Goal: Obtain resource: Download file/media

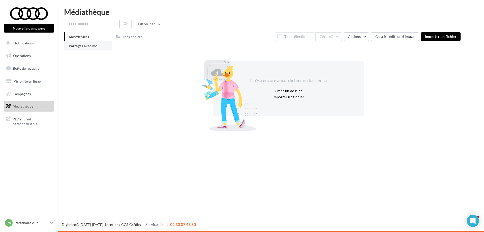
click at [91, 42] on li "Partagés avec moi" at bounding box center [88, 45] width 48 height 9
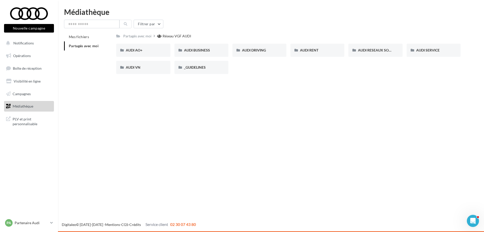
click at [302, 100] on div "Nouvelle campagne Nouvelle campagne Notifications Opérations Boîte de réception…" at bounding box center [242, 116] width 484 height 232
click at [376, 49] on span "AUDI RESEAUX SOCIAUX" at bounding box center [379, 50] width 42 height 4
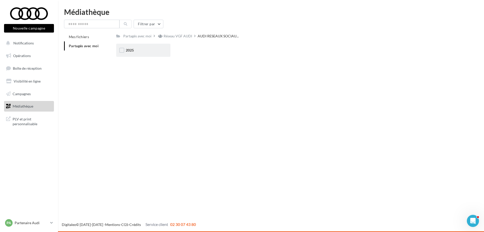
click at [144, 48] on div "2025" at bounding box center [143, 50] width 35 height 5
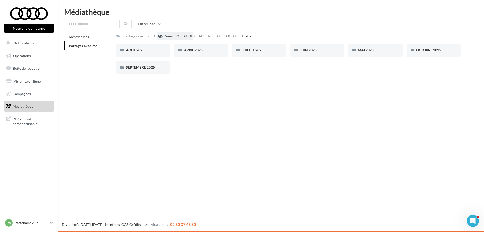
click at [176, 36] on div "Réseau VGF AUDI" at bounding box center [178, 36] width 28 height 5
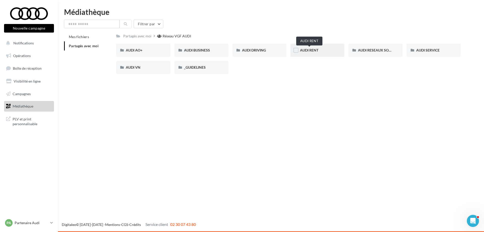
click at [309, 50] on span "AUDI RENT" at bounding box center [309, 50] width 18 height 4
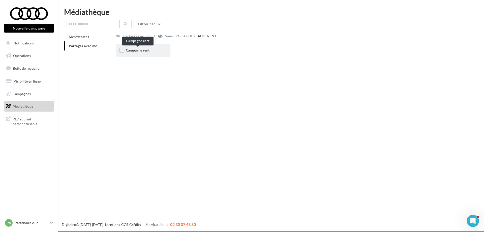
click at [135, 50] on span "Campagne rent" at bounding box center [138, 50] width 24 height 4
click at [144, 51] on span "CARROUSELS" at bounding box center [137, 50] width 22 height 4
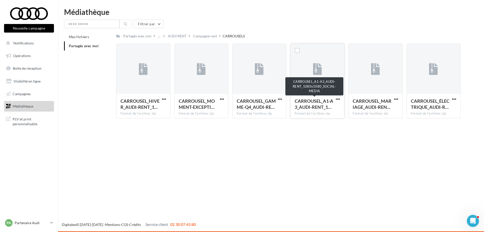
drag, startPoint x: 314, startPoint y: 104, endPoint x: 298, endPoint y: 108, distance: 16.3
click at [298, 108] on span "CARROUSEL_A1-A3_AUDI-RENT_1…" at bounding box center [314, 104] width 39 height 12
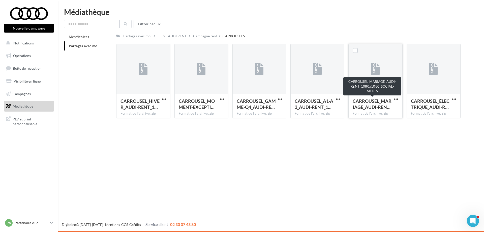
click at [365, 100] on span "CARROUSEL_MARIAGE_AUDI-REN…" at bounding box center [372, 104] width 39 height 12
click at [395, 99] on span "button" at bounding box center [396, 99] width 4 height 4
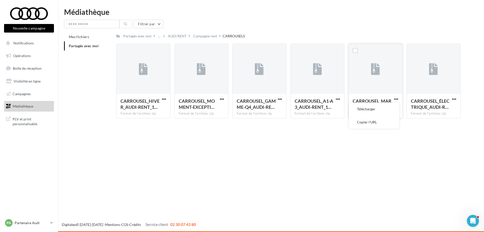
click at [378, 75] on div at bounding box center [375, 69] width 9 height 17
click at [176, 36] on div "AUDI RENT" at bounding box center [177, 36] width 19 height 5
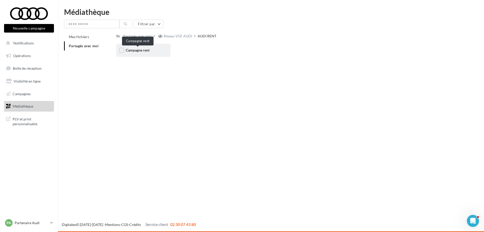
click at [133, 50] on span "Campagne rent" at bounding box center [138, 50] width 24 height 4
click at [132, 49] on span "CARROUSELS" at bounding box center [137, 50] width 22 height 4
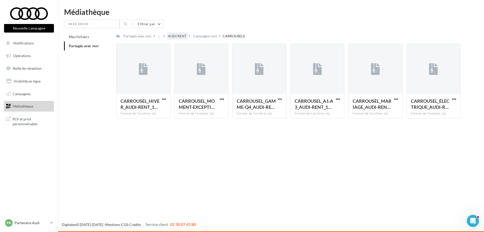
click at [174, 36] on div "AUDI RENT" at bounding box center [177, 36] width 19 height 5
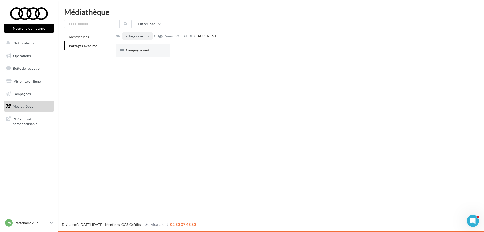
click at [138, 37] on div "Partagés avec moi" at bounding box center [137, 36] width 28 height 5
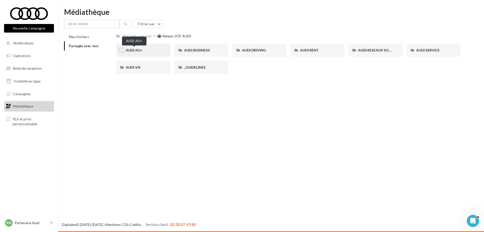
click at [138, 50] on span "AUDI AO+" at bounding box center [134, 50] width 17 height 4
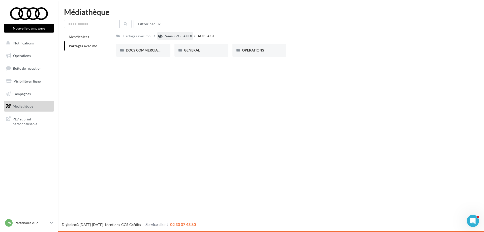
click at [176, 39] on div "Réseau VGF AUDI" at bounding box center [178, 36] width 28 height 5
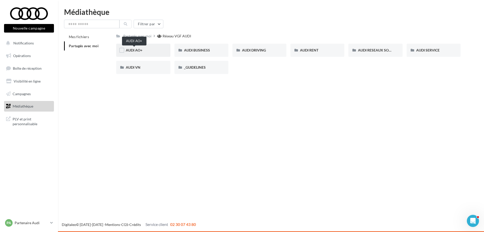
click at [136, 50] on span "AUDI AO+" at bounding box center [134, 50] width 17 height 4
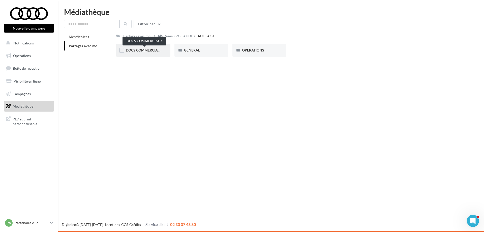
click at [141, 50] on span "DOCS COMMERCIAUX" at bounding box center [144, 50] width 37 height 4
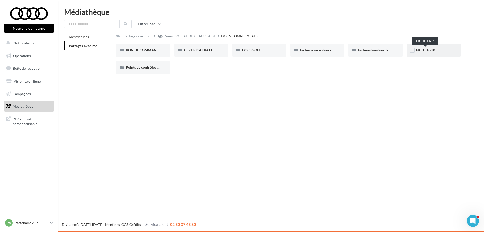
click at [426, 50] on span "FICHE PRIX" at bounding box center [425, 50] width 19 height 4
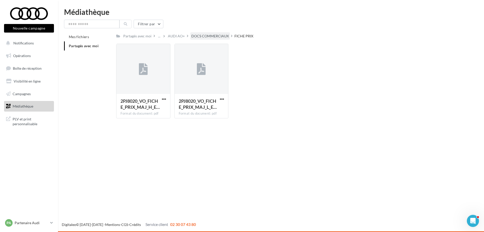
click at [202, 36] on div "DOCS COMMERCIAUX" at bounding box center [210, 36] width 38 height 5
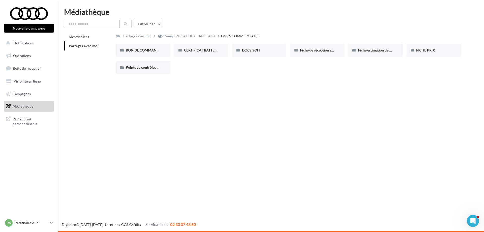
click at [200, 35] on div "AUDI AO+" at bounding box center [207, 36] width 17 height 5
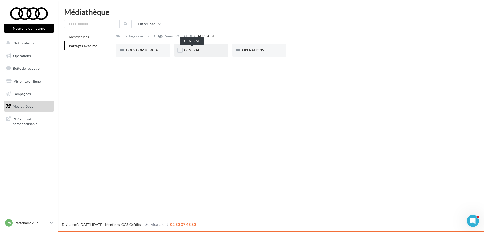
click at [187, 48] on span "GENERAL" at bounding box center [192, 50] width 16 height 4
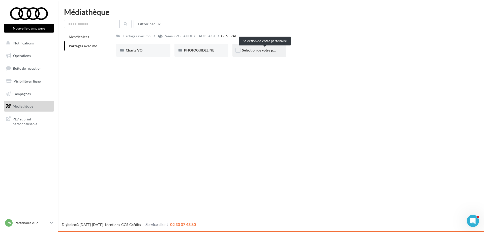
click at [258, 50] on span "Sélection de votre partenaire" at bounding box center [264, 50] width 45 height 4
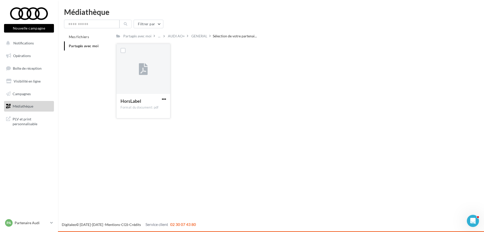
click at [164, 99] on span "button" at bounding box center [164, 99] width 4 height 4
click at [139, 108] on button "Télécharger" at bounding box center [142, 108] width 50 height 13
click at [195, 36] on div "GENERAL" at bounding box center [199, 36] width 16 height 5
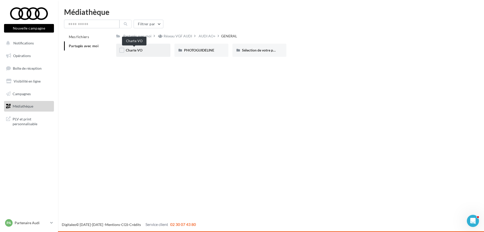
click at [132, 52] on span "Charte VO" at bounding box center [134, 50] width 17 height 4
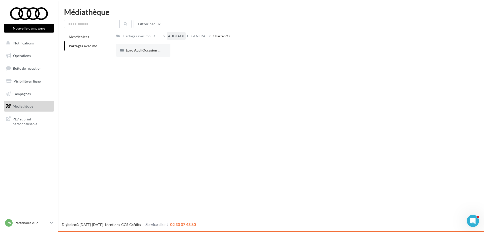
click at [171, 35] on div "AUDI AO+" at bounding box center [176, 36] width 17 height 5
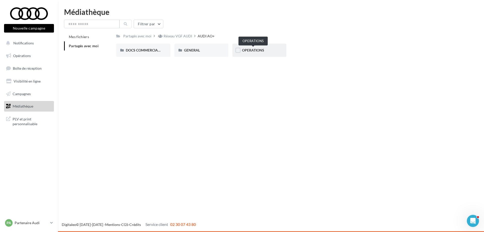
click at [253, 50] on span "OPERATIONS" at bounding box center [253, 50] width 22 height 4
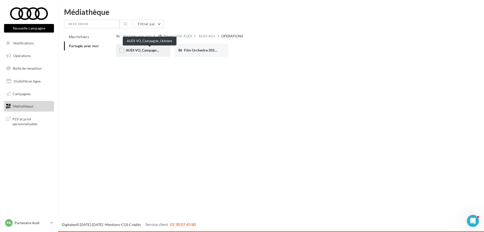
click at [142, 50] on span "AUDI VO_Campagne_Octobre" at bounding box center [149, 50] width 47 height 4
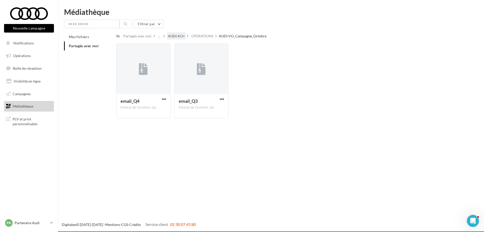
click at [173, 36] on div "AUDI AO+" at bounding box center [176, 36] width 17 height 5
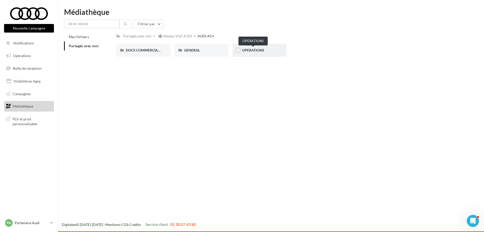
click at [249, 50] on span "OPERATIONS" at bounding box center [253, 50] width 22 height 4
drag, startPoint x: 117, startPoint y: 63, endPoint x: 172, endPoint y: 88, distance: 60.2
click at [172, 88] on div "Nouvelle campagne Nouvelle campagne Notifications Opérations Boîte de réception…" at bounding box center [242, 116] width 484 height 232
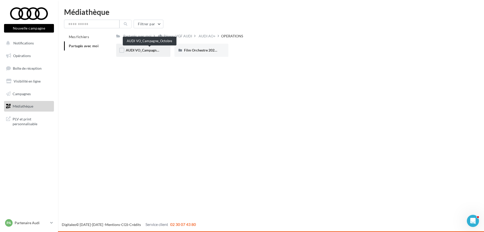
click at [148, 48] on span "AUDI VO_Campagne_Octobre" at bounding box center [149, 50] width 47 height 4
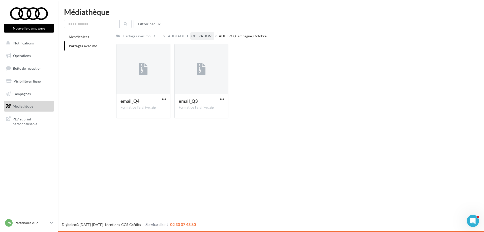
click at [197, 35] on div "OPERATIONS" at bounding box center [202, 36] width 22 height 5
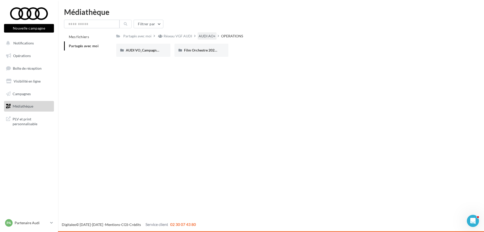
click at [204, 36] on div "AUDI AO+" at bounding box center [207, 36] width 17 height 5
click at [167, 39] on div "Réseau VGF AUDI" at bounding box center [175, 35] width 36 height 7
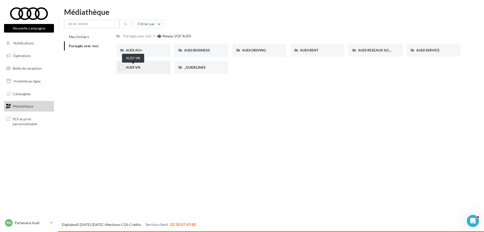
click at [132, 66] on span "AUDI VN" at bounding box center [133, 67] width 15 height 4
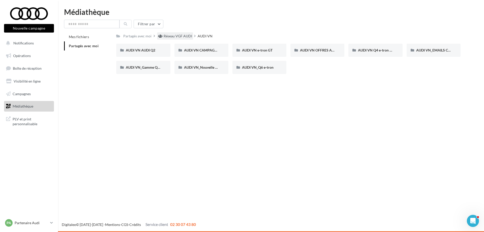
click at [174, 35] on div "Réseau VGF AUDI" at bounding box center [178, 36] width 28 height 5
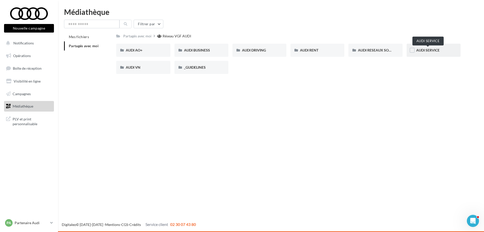
click at [426, 50] on span "AUDI SERVICE" at bounding box center [427, 50] width 23 height 4
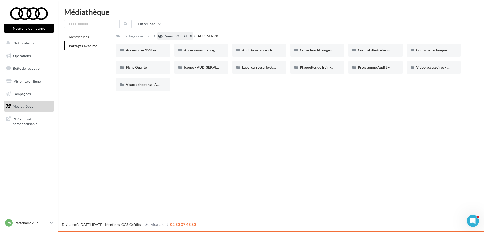
click at [169, 35] on div "Réseau VGF AUDI" at bounding box center [178, 36] width 28 height 5
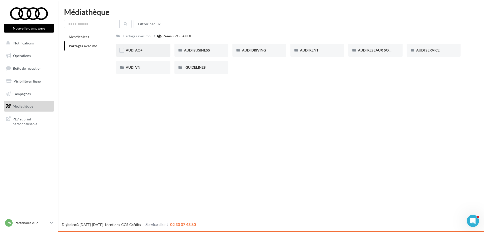
click at [148, 50] on div "AUDI AO+" at bounding box center [143, 50] width 35 height 5
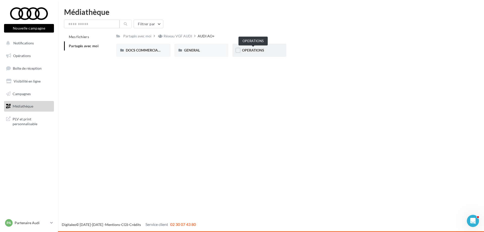
click at [250, 51] on span "OPERATIONS" at bounding box center [253, 50] width 22 height 4
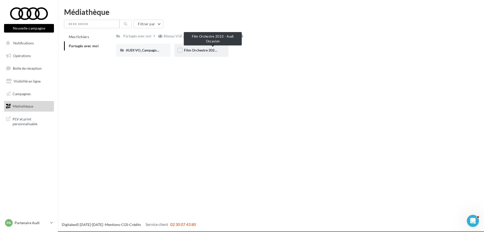
click at [197, 50] on span "Film Orchestre 2023 - Audi Occasion" at bounding box center [213, 50] width 58 height 4
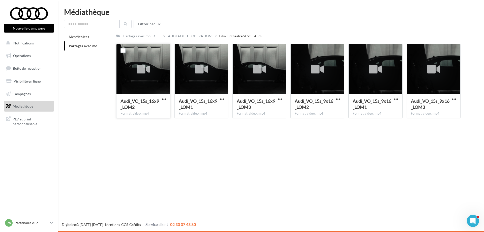
click at [144, 71] on icon at bounding box center [143, 70] width 13 height 12
click at [163, 99] on span "button" at bounding box center [164, 99] width 4 height 4
click at [134, 110] on button "Télécharger" at bounding box center [142, 108] width 50 height 13
click at [204, 35] on div "OPERATIONS" at bounding box center [202, 36] width 22 height 5
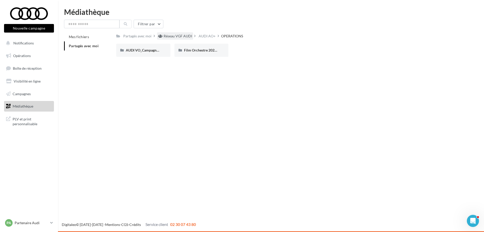
click at [167, 37] on div "Réseau VGF AUDI" at bounding box center [178, 36] width 28 height 5
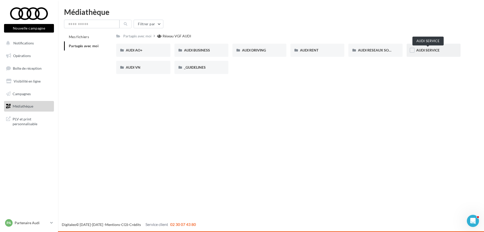
click at [422, 49] on span "AUDI SERVICE" at bounding box center [427, 50] width 23 height 4
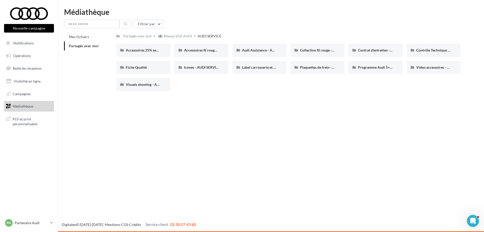
click at [296, 122] on div "Nouvelle campagne Nouvelle campagne Notifications Opérations Boîte de réception…" at bounding box center [242, 116] width 484 height 232
click at [374, 67] on span "Programme Audi 5+ - Segments 2&3 - AUDI SERVICE" at bounding box center [399, 67] width 83 height 4
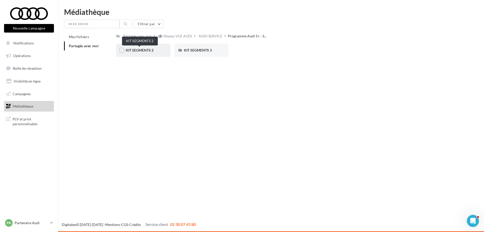
click at [143, 50] on span "KIT SEGMENTS 2" at bounding box center [140, 50] width 28 height 4
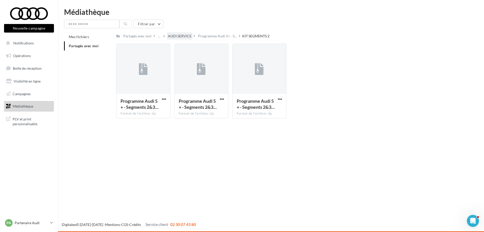
click at [178, 35] on div "AUDI SERVICE" at bounding box center [180, 36] width 24 height 5
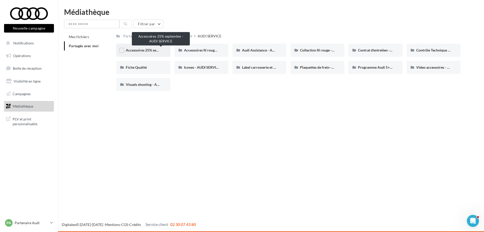
click at [148, 50] on span "Accessoires 25% septembre - AUDI SERVICE" at bounding box center [161, 50] width 70 height 4
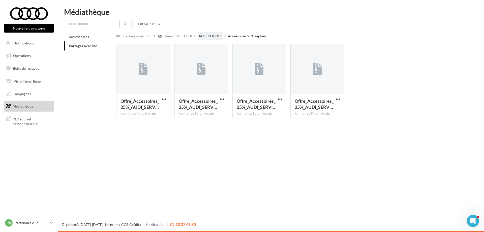
click at [206, 36] on div "AUDI SERVICE" at bounding box center [211, 36] width 24 height 5
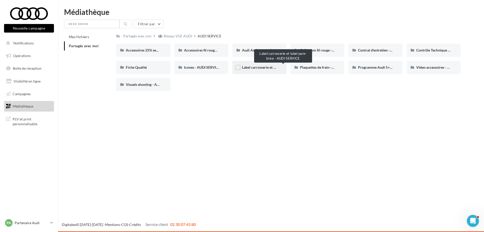
click at [256, 67] on span "Label carrosserie et label pare-brise - AUDI SERVICE" at bounding box center [283, 67] width 82 height 4
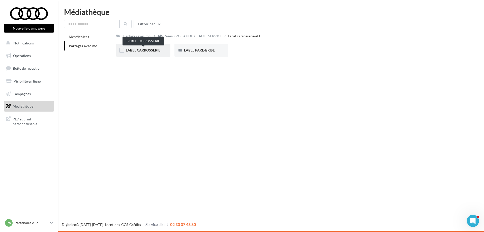
click at [139, 49] on span "LABEL CARROSSERIE" at bounding box center [143, 50] width 35 height 4
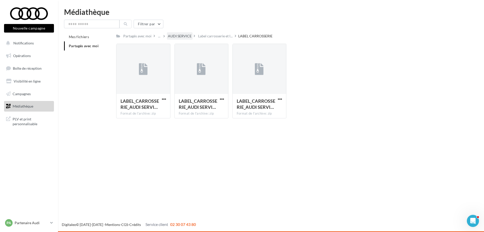
click at [186, 35] on div "AUDI SERVICE" at bounding box center [180, 36] width 24 height 5
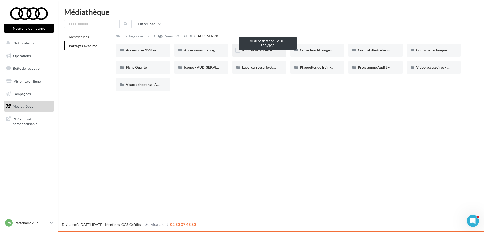
click at [257, 51] on span "Audi Assistance - AUDI SERVICE" at bounding box center [267, 50] width 51 height 4
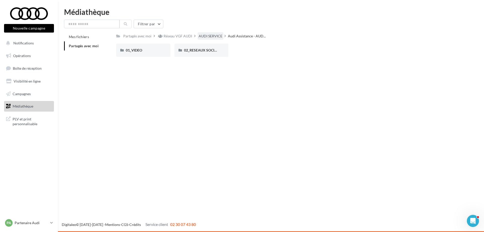
click at [207, 35] on div "AUDI SERVICE" at bounding box center [211, 36] width 24 height 5
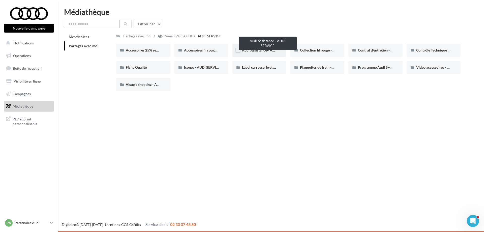
click at [263, 49] on span "Audi Assistance - AUDI SERVICE" at bounding box center [267, 50] width 51 height 4
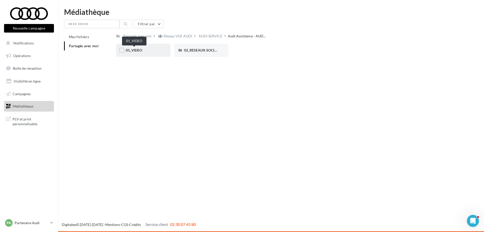
click at [137, 48] on span "01_VIDEO" at bounding box center [134, 50] width 16 height 4
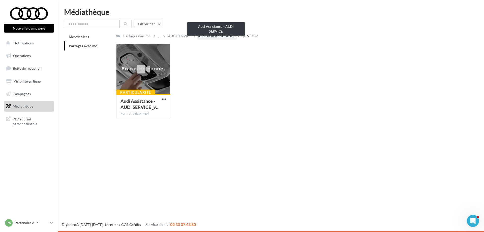
click at [215, 37] on span "Audi Assistance - AUD..." at bounding box center [217, 36] width 38 height 5
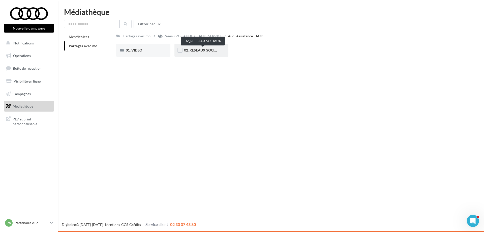
click at [195, 52] on span "02_RESEAUX SOCIAUX" at bounding box center [203, 50] width 38 height 4
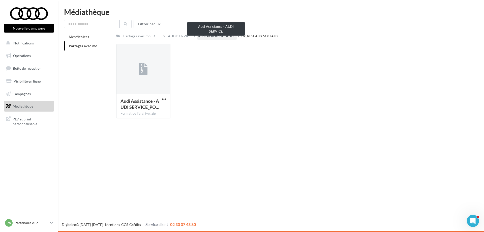
click at [209, 36] on span "Audi Assistance - AUD..." at bounding box center [217, 36] width 38 height 5
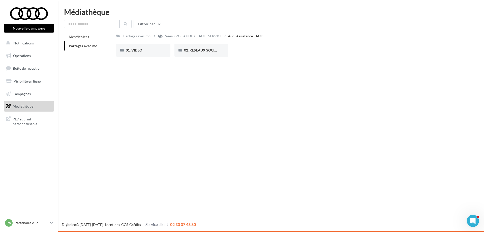
click at [209, 36] on div "AUDI SERVICE" at bounding box center [211, 36] width 24 height 5
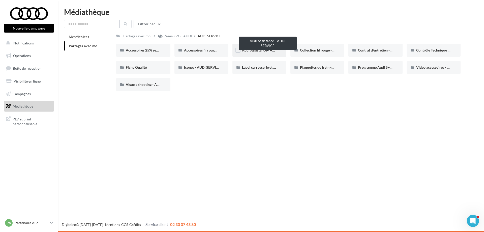
click at [255, 49] on span "Audi Assistance - AUDI SERVICE" at bounding box center [267, 50] width 51 height 4
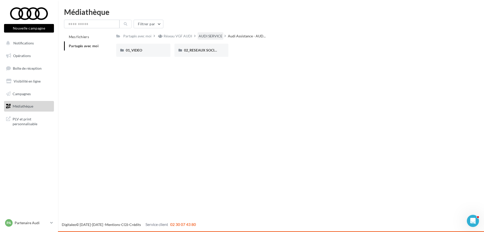
click at [204, 35] on div "AUDI SERVICE" at bounding box center [211, 36] width 24 height 5
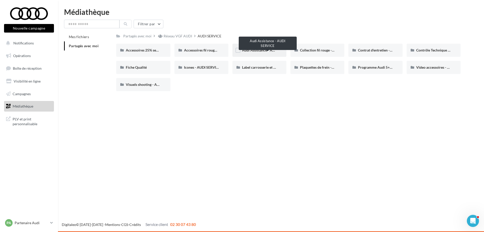
click at [256, 50] on span "Audi Assistance - AUDI SERVICE" at bounding box center [267, 50] width 51 height 4
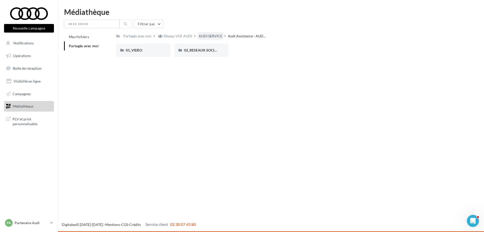
click at [204, 35] on div "AUDI SERVICE" at bounding box center [211, 36] width 24 height 5
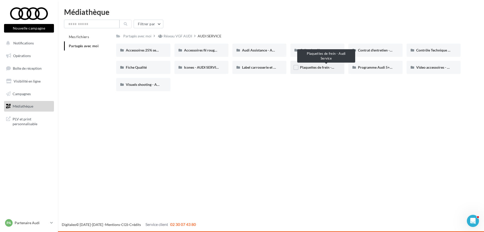
click at [313, 68] on span "Plaquettes de frein - Audi Service" at bounding box center [326, 67] width 52 height 4
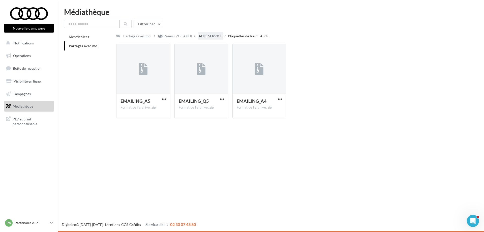
click at [211, 34] on div "AUDI SERVICE" at bounding box center [211, 36] width 24 height 5
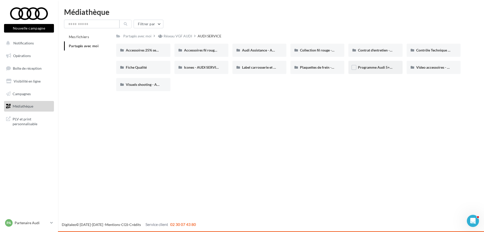
click at [374, 65] on div "Programme Audi 5+ - Segments 2&3 - AUDI SERVICE" at bounding box center [375, 67] width 54 height 13
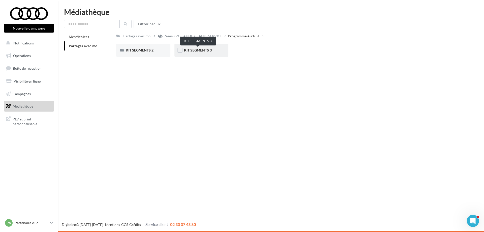
click at [194, 50] on span "KIT SEGMENTS 3" at bounding box center [198, 50] width 28 height 4
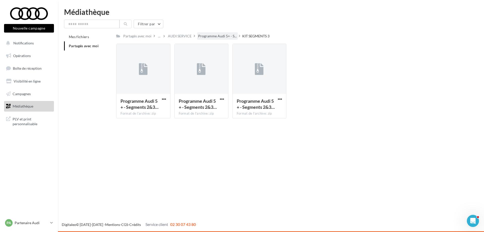
click at [213, 32] on div "Programme Audi 5+ - S..." at bounding box center [217, 35] width 41 height 7
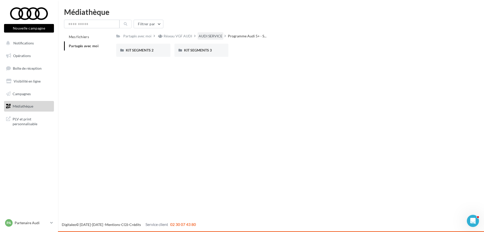
click at [207, 34] on div "AUDI SERVICE" at bounding box center [211, 36] width 24 height 5
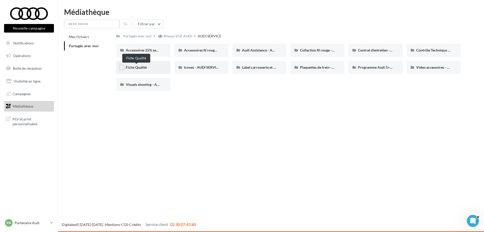
click at [136, 66] on span "Fiche Qualité" at bounding box center [136, 67] width 21 height 4
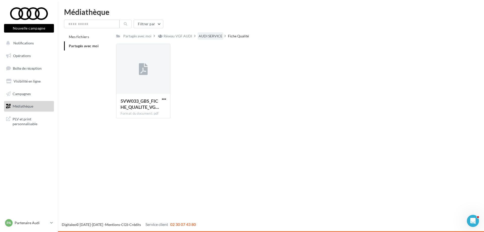
click at [208, 36] on div "AUDI SERVICE" at bounding box center [211, 36] width 24 height 5
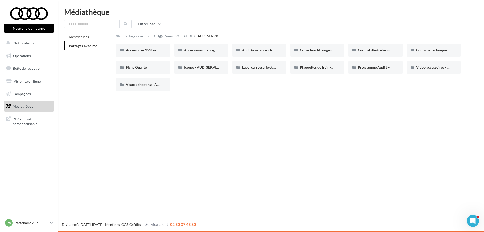
click at [233, 123] on div "Nouvelle campagne Nouvelle campagne Notifications Opérations Boîte de réception…" at bounding box center [242, 116] width 484 height 232
click at [372, 65] on div "Programme Audi 5+ - Segments 2&3 - AUDI SERVICE" at bounding box center [375, 67] width 35 height 5
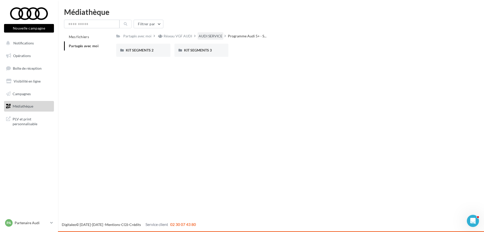
click at [210, 36] on div "AUDI SERVICE" at bounding box center [211, 36] width 24 height 5
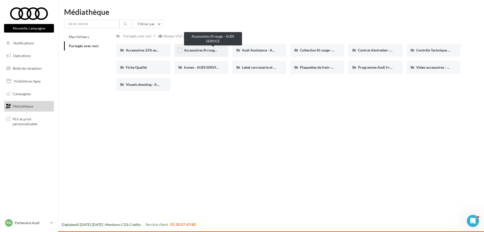
click at [201, 50] on span "Accessoires fil rouge - AUDI SERVICE" at bounding box center [213, 50] width 58 height 4
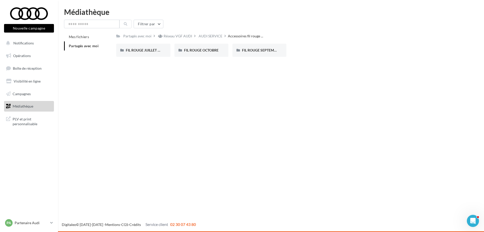
click at [203, 34] on div "AUDI SERVICE" at bounding box center [211, 36] width 24 height 5
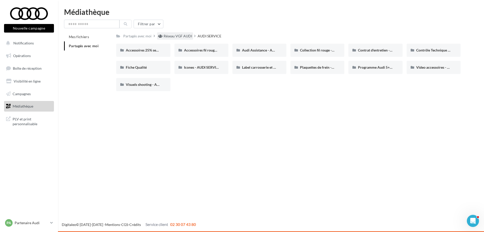
click at [179, 36] on div "Réseau VGF AUDI" at bounding box center [178, 36] width 28 height 5
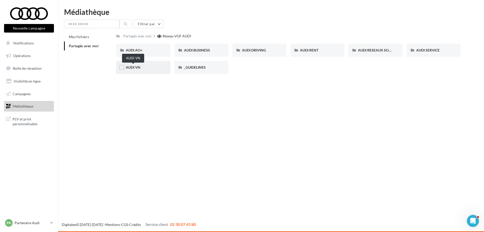
click at [136, 68] on span "AUDI VN" at bounding box center [133, 67] width 15 height 4
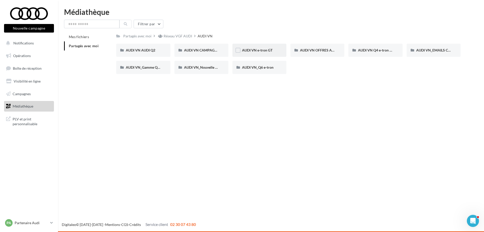
click at [258, 48] on div "AUDI VN e-tron GT" at bounding box center [259, 50] width 35 height 5
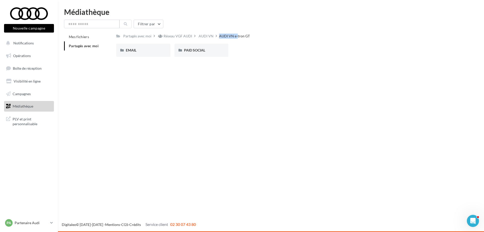
drag, startPoint x: 232, startPoint y: 36, endPoint x: 217, endPoint y: 37, distance: 14.9
click at [217, 37] on div "Partagés avec moi Réseau VGF AUDI AUDI VN AUDI VN e-tron GT" at bounding box center [184, 35] width 136 height 7
click at [249, 101] on div "Nouvelle campagne Nouvelle campagne Notifications Opérations Boîte de réception…" at bounding box center [242, 116] width 484 height 232
click at [195, 49] on span "PAID SOCIAL" at bounding box center [194, 50] width 21 height 4
click at [141, 51] on span "STATIQUES" at bounding box center [135, 50] width 18 height 4
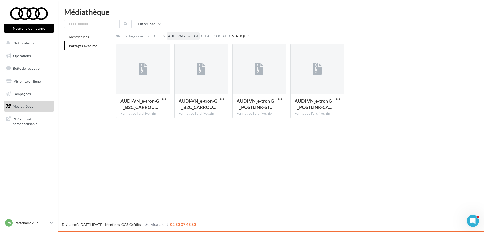
click at [178, 35] on div "AUDI VN e-tron GT" at bounding box center [183, 36] width 31 height 5
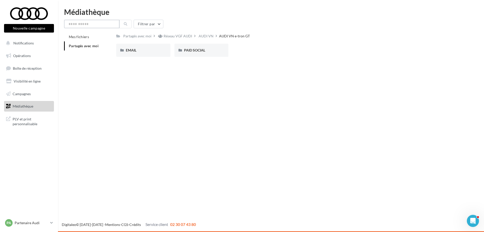
click at [87, 24] on input "text" at bounding box center [91, 24] width 55 height 9
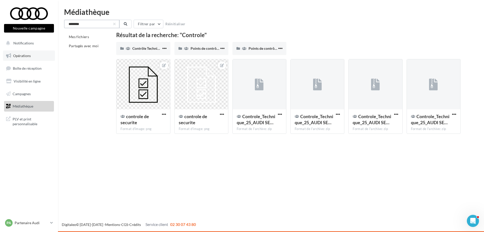
type input "********"
click at [22, 55] on span "Opérations" at bounding box center [22, 55] width 18 height 4
